Goal: Contribute content: Add original content to the website for others to see

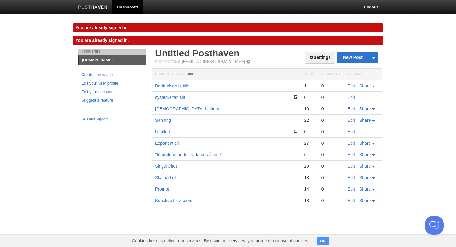
click at [351, 109] on link "Edit" at bounding box center [350, 108] width 7 height 5
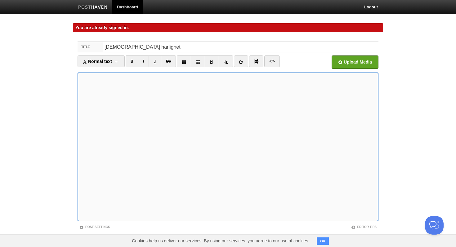
scroll to position [28, 0]
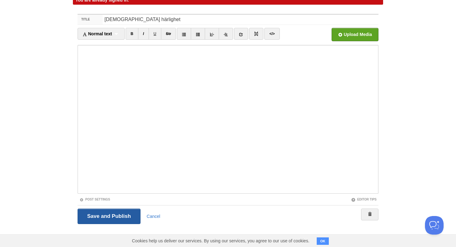
click at [121, 220] on input "Save and Publish" at bounding box center [109, 217] width 63 height 16
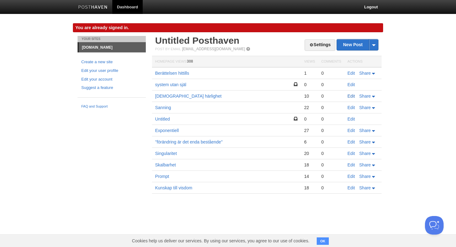
click at [353, 97] on link "Edit" at bounding box center [350, 96] width 7 height 5
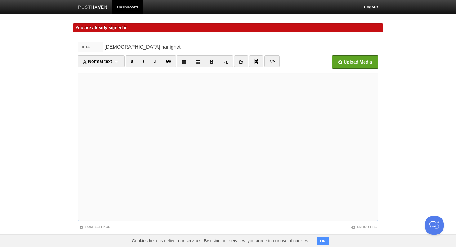
scroll to position [28, 0]
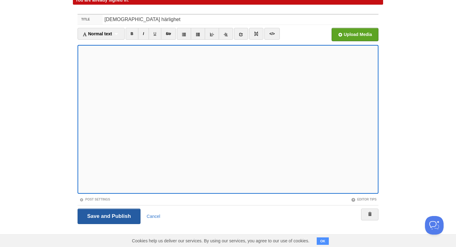
click at [102, 216] on input "Save and Publish" at bounding box center [109, 217] width 63 height 16
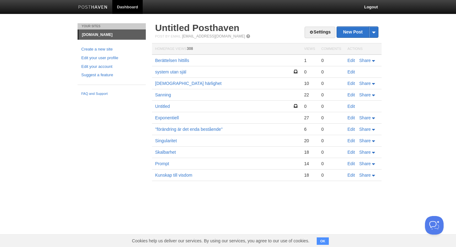
click at [347, 167] on td "Edit Share" at bounding box center [362, 163] width 37 height 11
click at [350, 166] on link "Edit" at bounding box center [350, 163] width 7 height 5
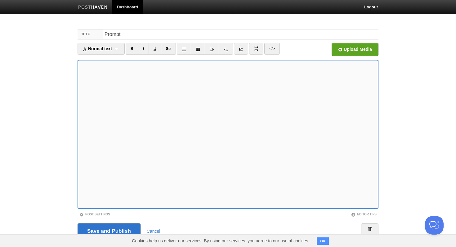
scroll to position [15, 0]
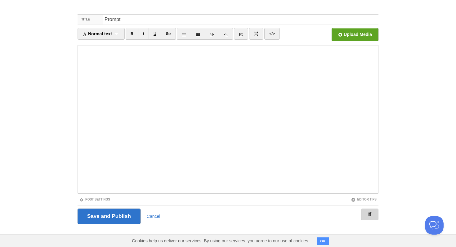
click at [374, 218] on link at bounding box center [369, 215] width 17 height 12
click at [152, 215] on link "Cancel" at bounding box center [154, 216] width 14 height 5
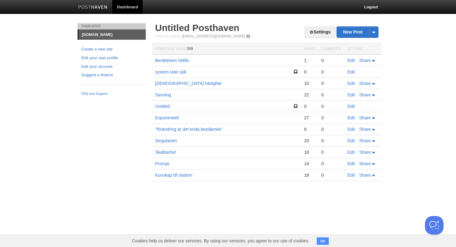
click at [354, 165] on link "Edit" at bounding box center [350, 163] width 7 height 5
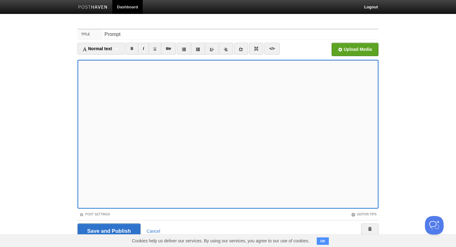
scroll to position [15, 0]
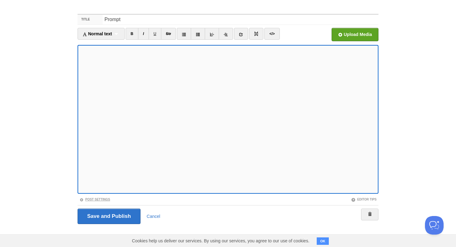
click at [98, 201] on link "Post Settings" at bounding box center [94, 199] width 31 height 3
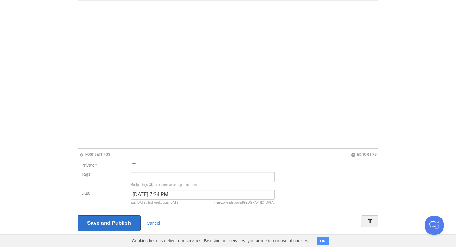
scroll to position [67, 0]
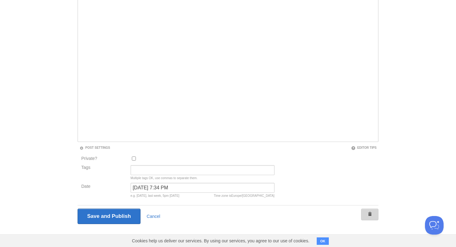
click at [370, 217] on link at bounding box center [369, 215] width 17 height 12
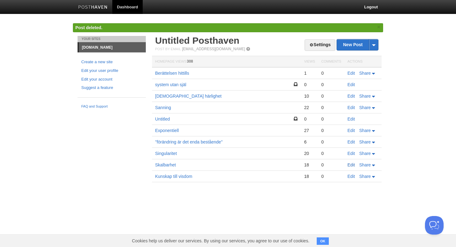
click at [350, 165] on link "Edit" at bounding box center [350, 165] width 7 height 5
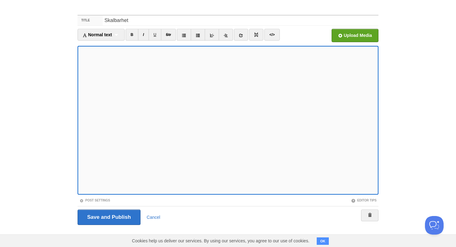
scroll to position [15, 0]
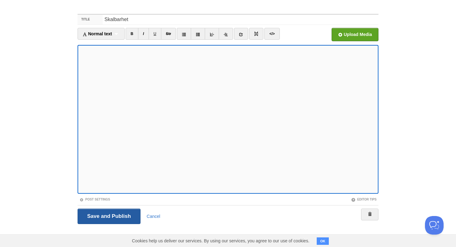
click at [121, 218] on input "Save and Publish" at bounding box center [109, 217] width 63 height 16
